Goal: Find specific page/section

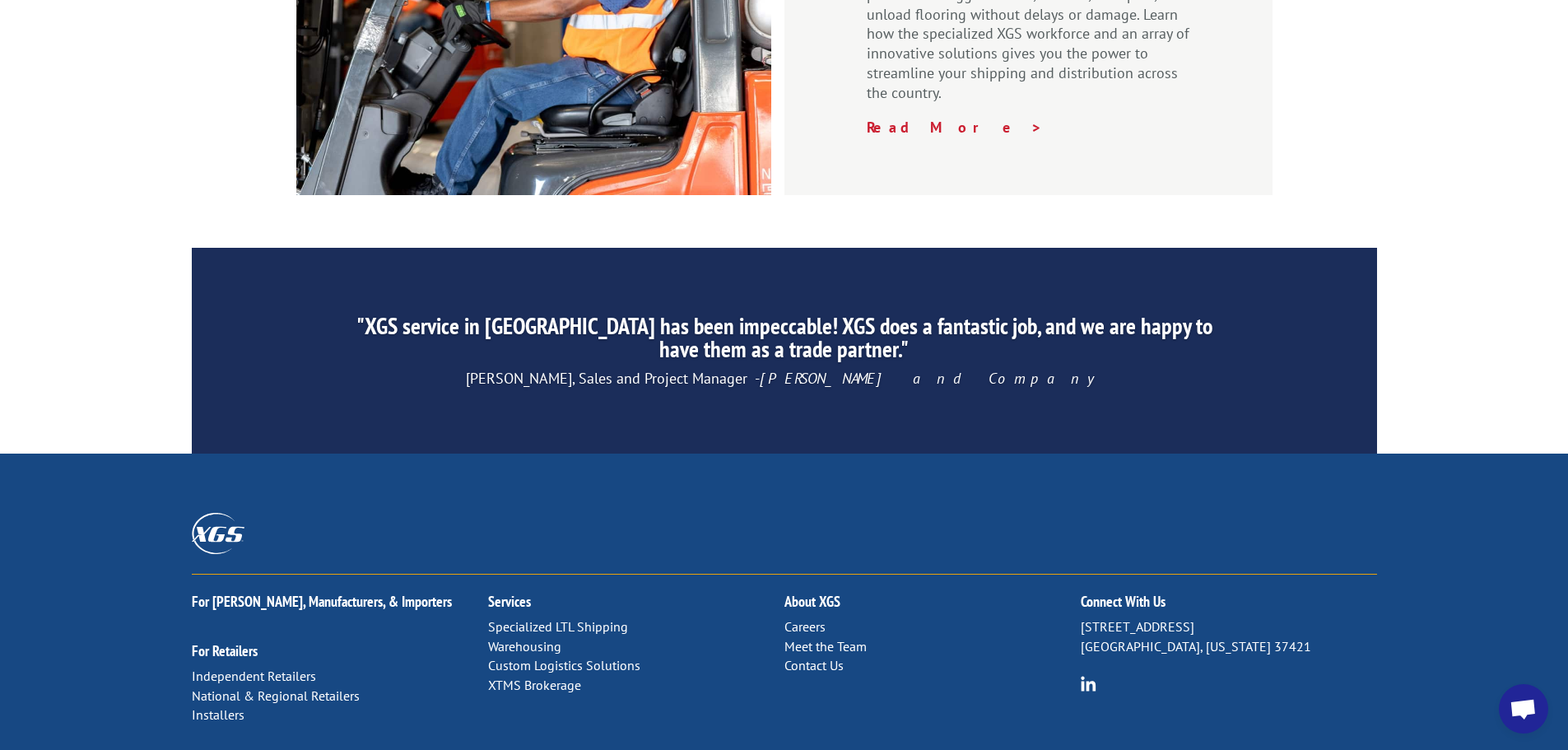
scroll to position [2507, 0]
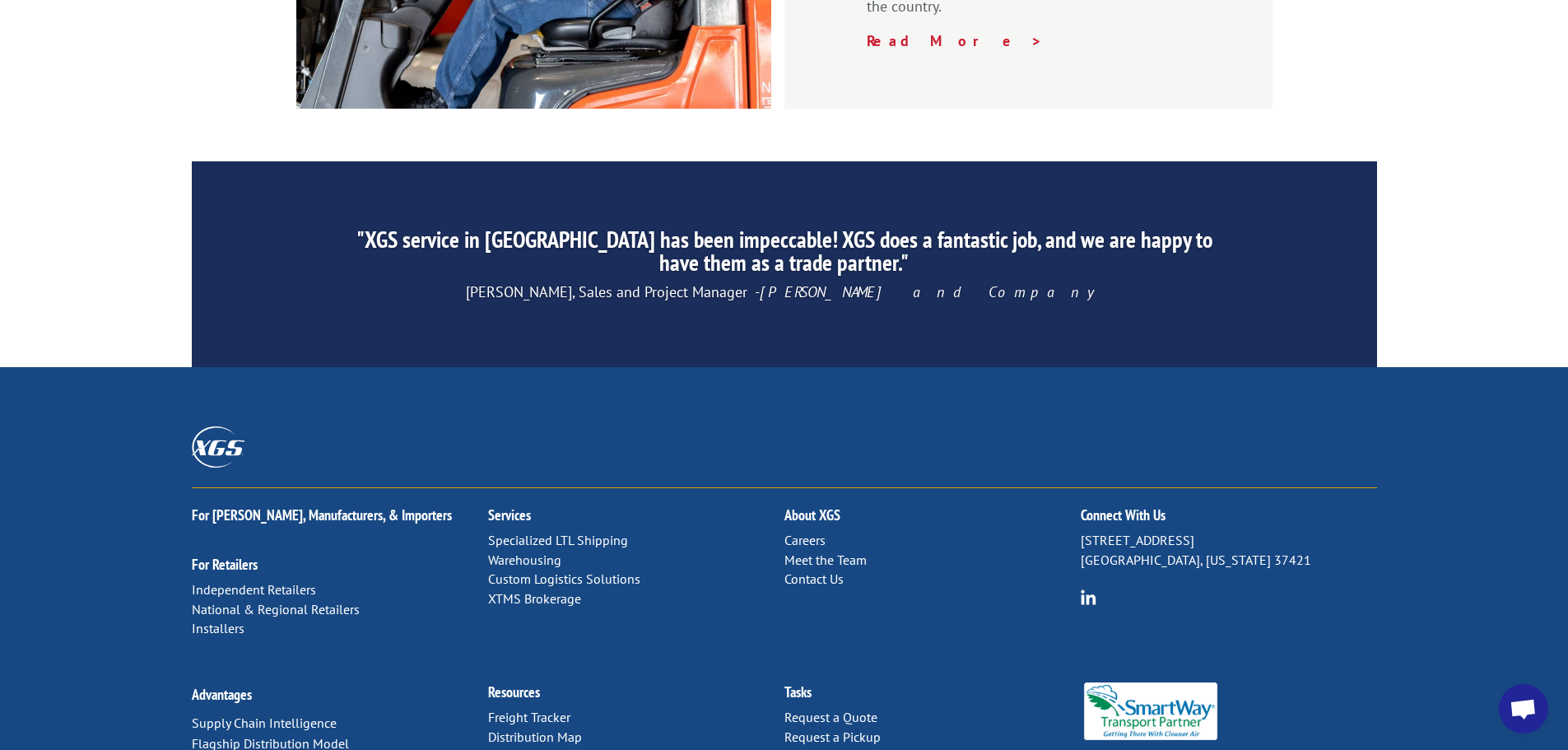
click at [540, 729] on link "Distribution Map" at bounding box center [535, 737] width 94 height 17
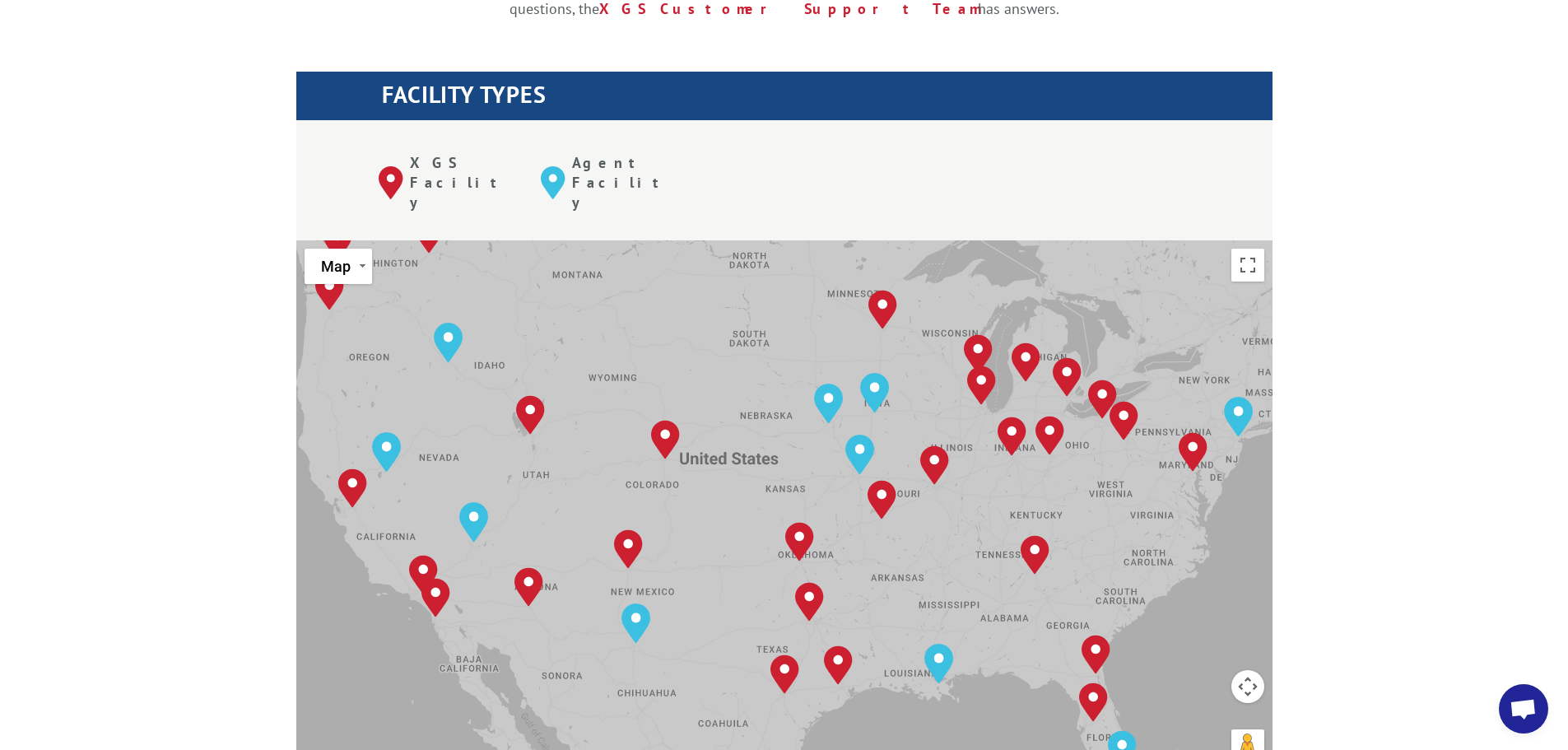
scroll to position [576, 0]
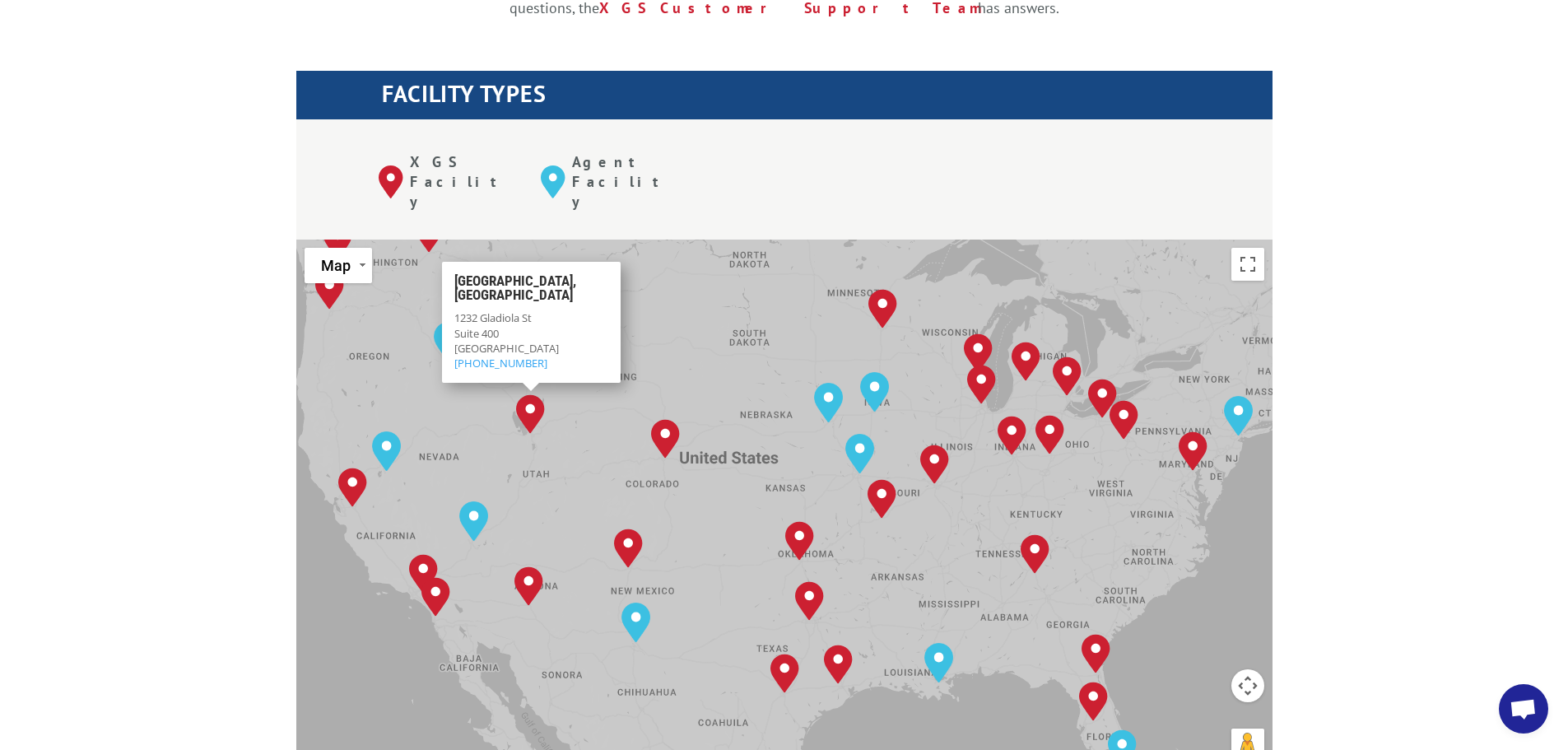
drag, startPoint x: 577, startPoint y: 265, endPoint x: 449, endPoint y: 237, distance: 131.0
click at [449, 262] on div "Salt Lake City, UT 1232 Gladiola St Suite 400 Salt Lake City, UT 84104 (801) 97…" at bounding box center [530, 322] width 178 height 121
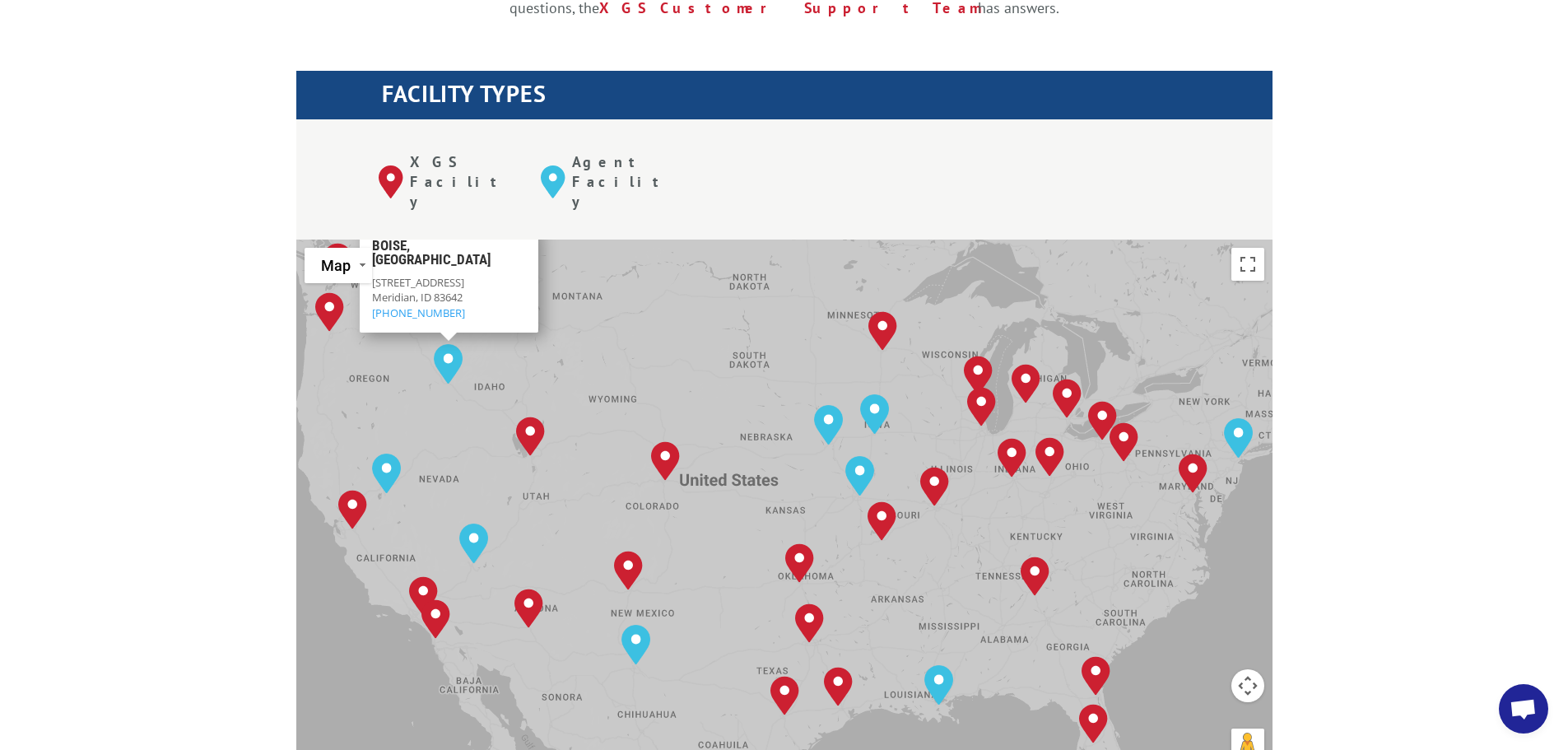
drag, startPoint x: 578, startPoint y: 292, endPoint x: 437, endPoint y: 249, distance: 147.4
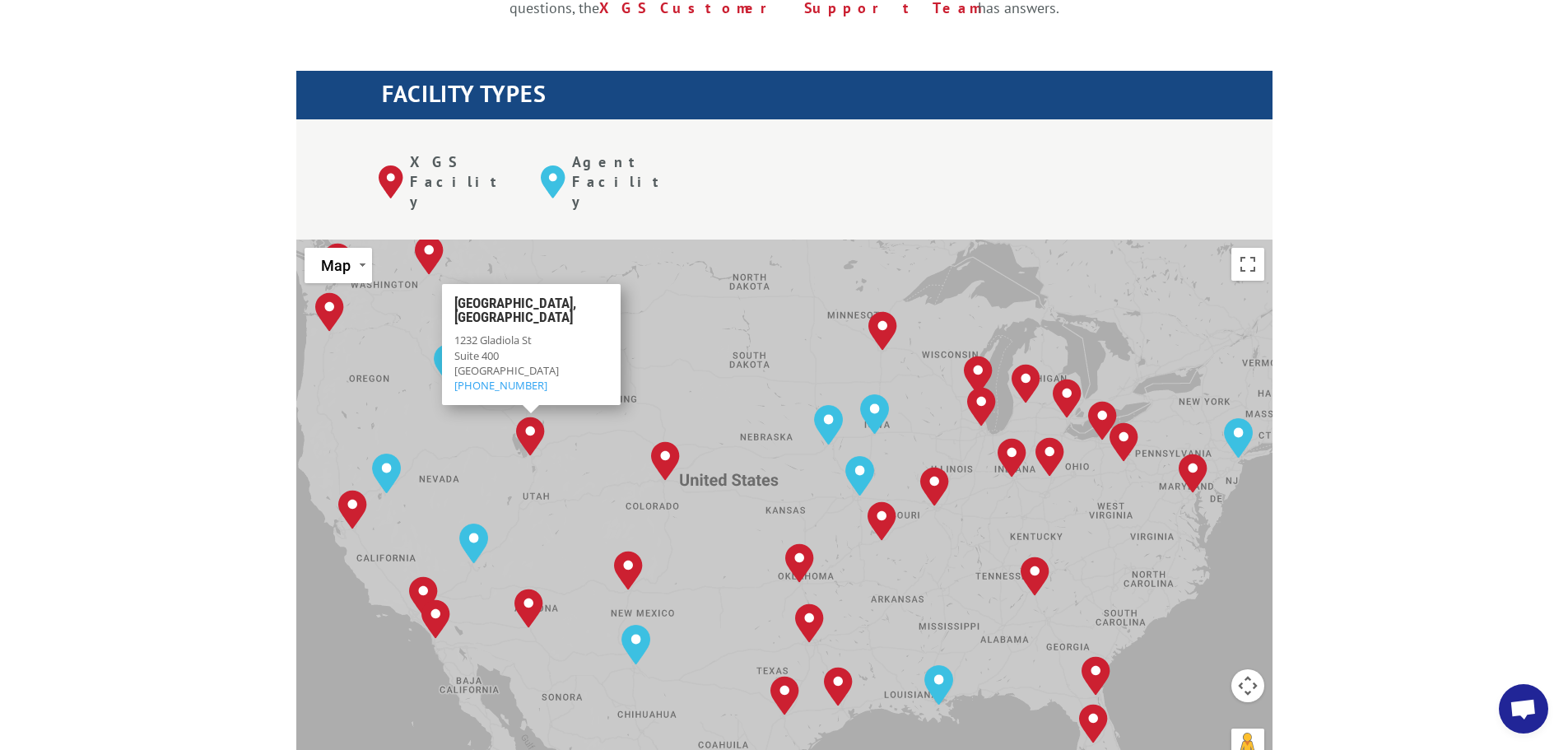
click at [534, 410] on img "Salt Lake City, UT" at bounding box center [530, 436] width 42 height 53
click at [557, 332] on div "1232 Gladiola St Suite 400 Salt Lake City, UT 84104 (801) 972-5335" at bounding box center [531, 362] width 154 height 60
drag, startPoint x: 547, startPoint y: 304, endPoint x: 457, endPoint y: 265, distance: 98.1
click at [457, 332] on div "1232 Gladiola St Suite 400 Salt Lake City, UT 84104 (801) 972-5335" at bounding box center [531, 362] width 154 height 60
copy div "1232 Gladiola St Suite 400 Salt Lake City, UT 84104 (801) 972-5335"
